Goal: Transaction & Acquisition: Purchase product/service

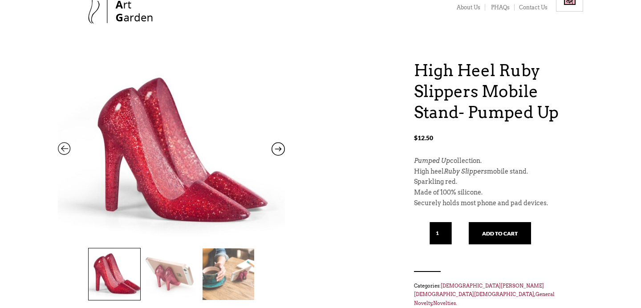
scroll to position [69, 0]
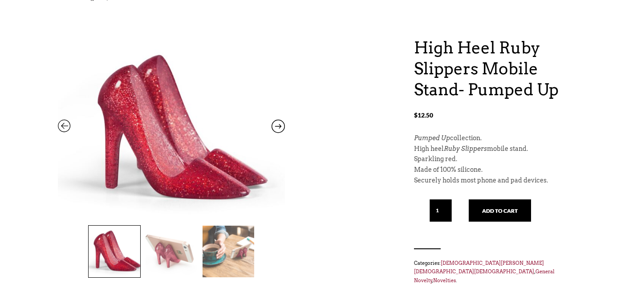
click at [278, 128] on icon at bounding box center [277, 128] width 13 height 12
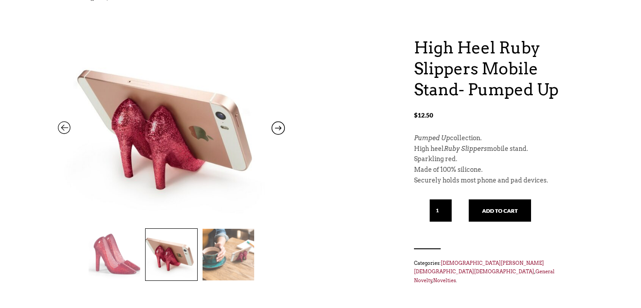
click at [278, 128] on icon at bounding box center [277, 130] width 13 height 12
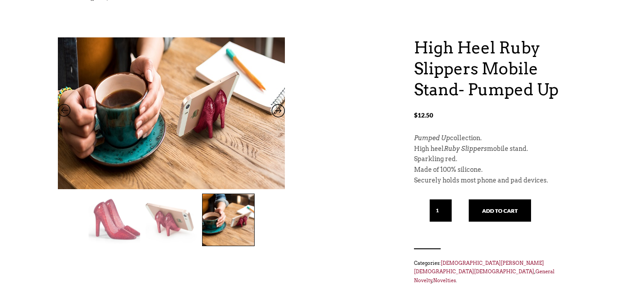
click at [278, 128] on img at bounding box center [171, 106] width 227 height 223
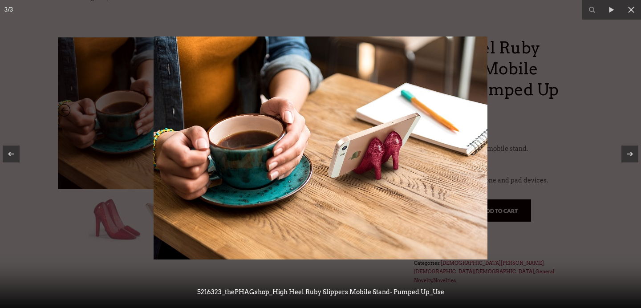
click at [274, 116] on img at bounding box center [320, 147] width 334 height 223
click at [632, 151] on icon at bounding box center [629, 154] width 11 height 11
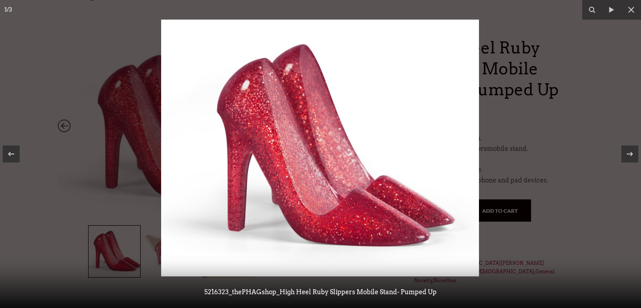
click at [567, 52] on div at bounding box center [320, 154] width 641 height 308
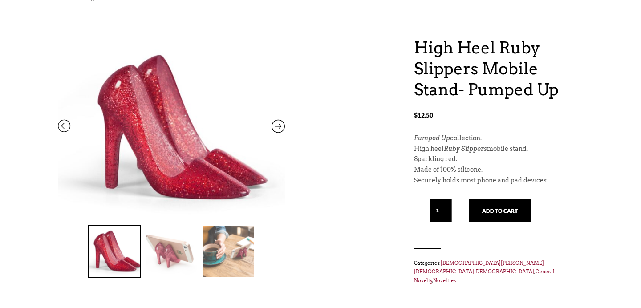
click at [181, 241] on img at bounding box center [171, 252] width 52 height 52
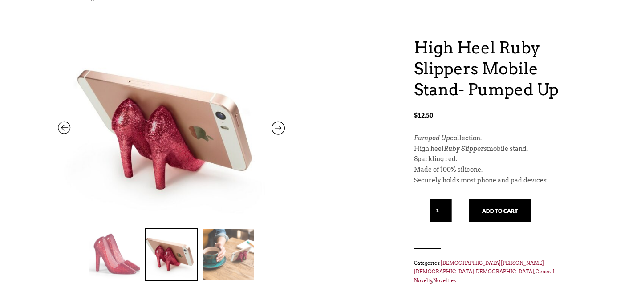
click at [228, 249] on img at bounding box center [228, 255] width 52 height 52
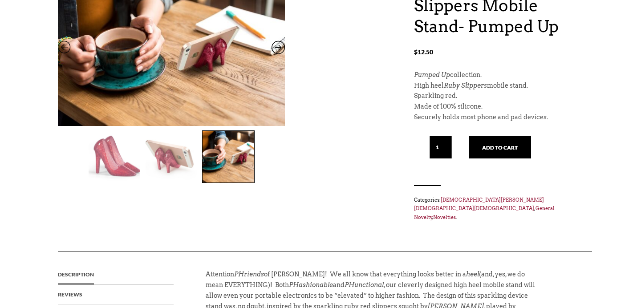
scroll to position [130, 0]
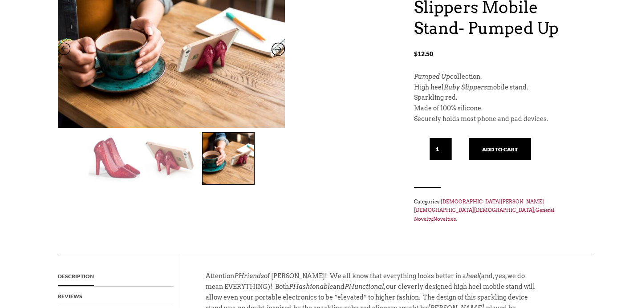
click at [111, 160] on img at bounding box center [115, 159] width 52 height 52
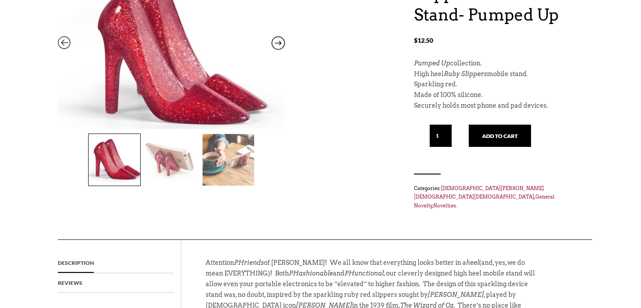
scroll to position [146, 0]
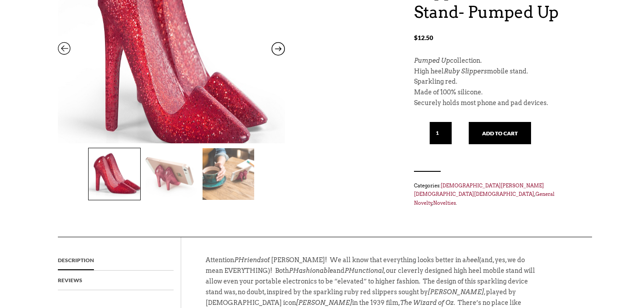
click at [148, 65] on img at bounding box center [171, 42] width 227 height 271
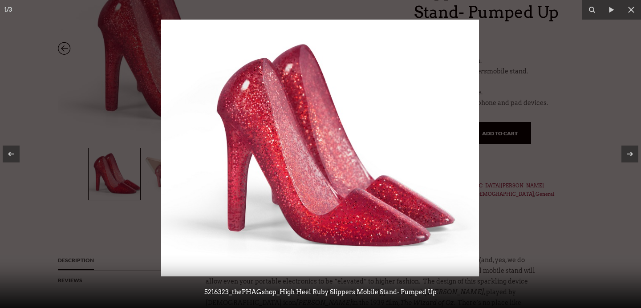
click at [262, 79] on img at bounding box center [320, 148] width 318 height 257
